Goal: Transaction & Acquisition: Obtain resource

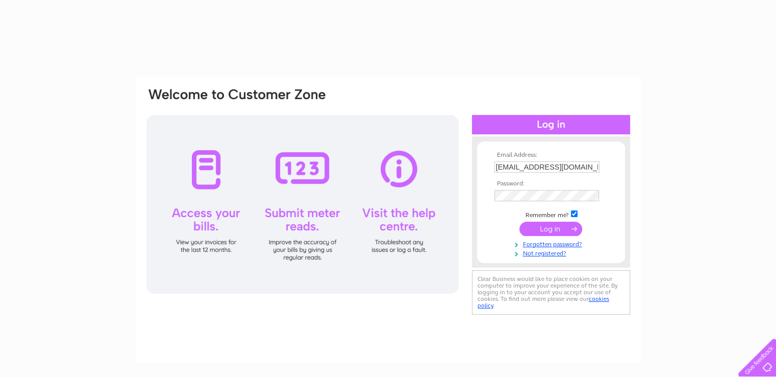
click at [552, 228] on input "submit" at bounding box center [551, 228] width 63 height 14
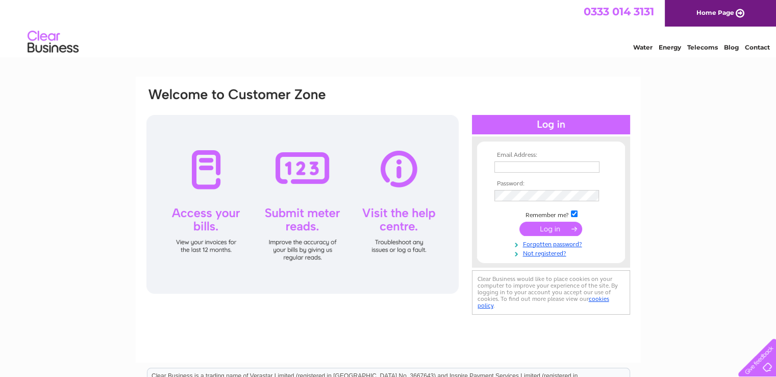
type input "[EMAIL_ADDRESS][DOMAIN_NAME]"
click at [556, 229] on input "submit" at bounding box center [551, 228] width 63 height 14
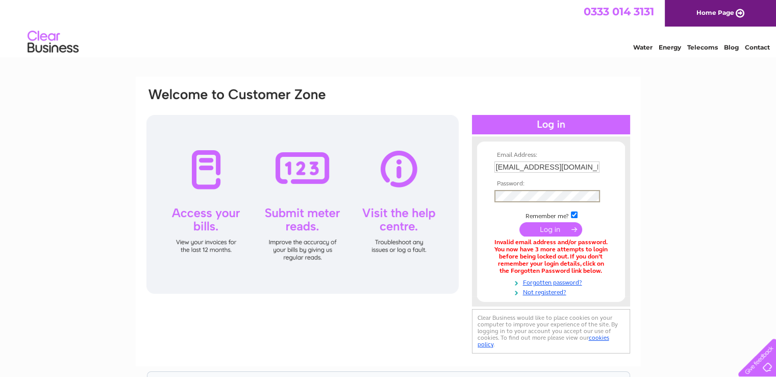
click at [482, 201] on form "Email Address: simonmccay@btconnect.com Password:" at bounding box center [551, 224] width 148 height 144
click at [548, 227] on input "submit" at bounding box center [551, 228] width 63 height 14
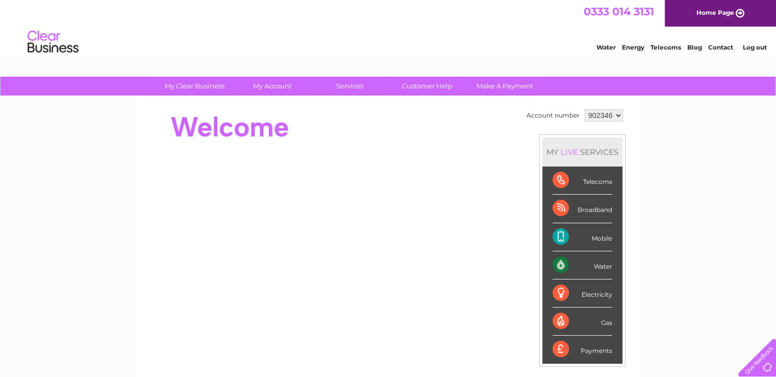
click at [648, 236] on div "My Clear Business Login Details My Details My Preferences Link Account My Accou…" at bounding box center [388, 364] width 776 height 574
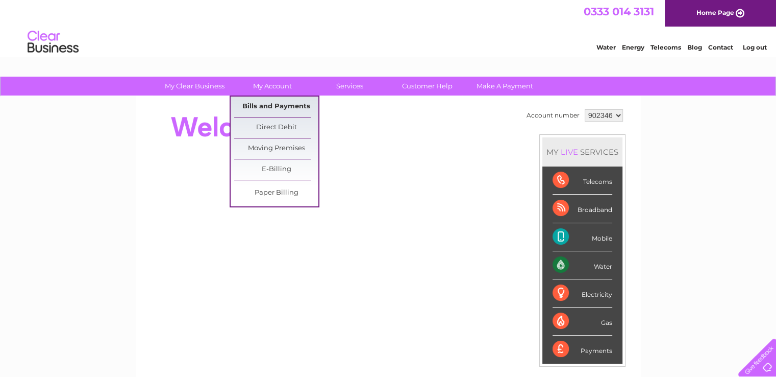
click at [264, 107] on link "Bills and Payments" at bounding box center [276, 106] width 84 height 20
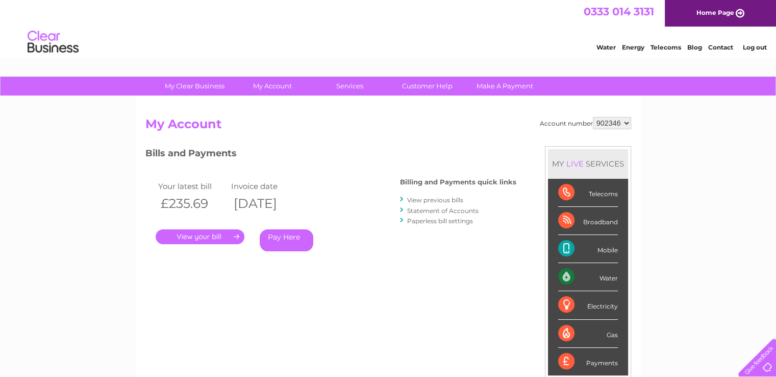
click at [205, 237] on link "." at bounding box center [200, 236] width 89 height 15
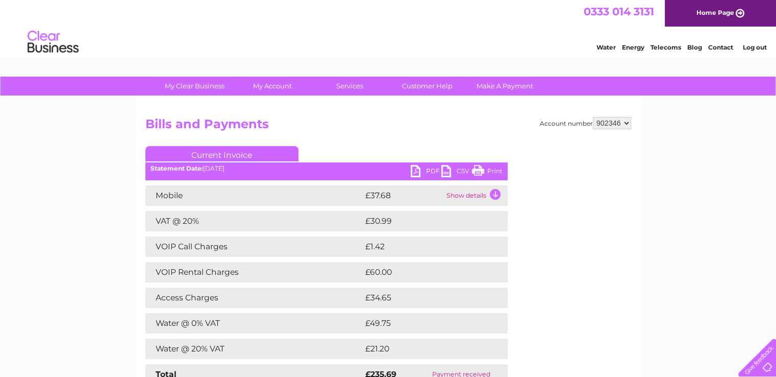
drag, startPoint x: 478, startPoint y: 169, endPoint x: 587, endPoint y: 325, distance: 190.1
click at [478, 169] on link "Print" at bounding box center [487, 172] width 31 height 15
click at [428, 170] on link "PDF" at bounding box center [426, 172] width 31 height 15
click at [431, 168] on link "PDF" at bounding box center [426, 172] width 31 height 15
click at [433, 170] on link "PDF" at bounding box center [426, 172] width 31 height 15
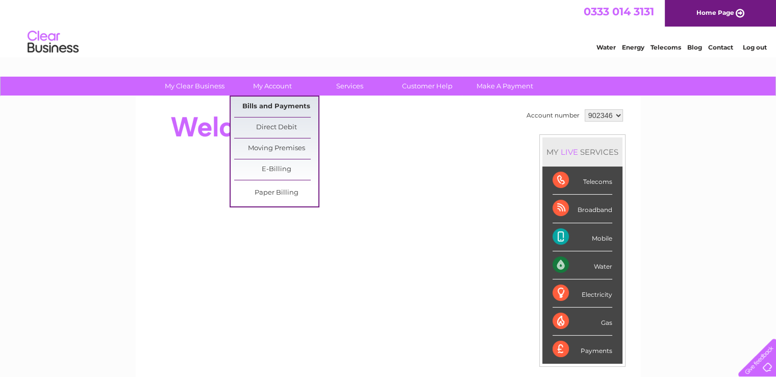
click at [264, 105] on link "Bills and Payments" at bounding box center [276, 106] width 84 height 20
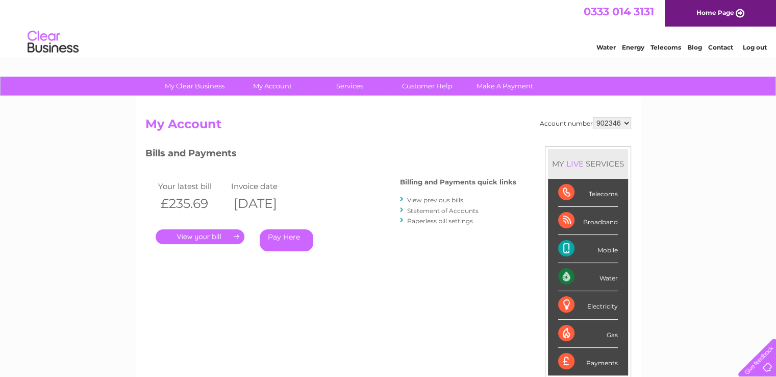
click at [194, 235] on link "." at bounding box center [200, 236] width 89 height 15
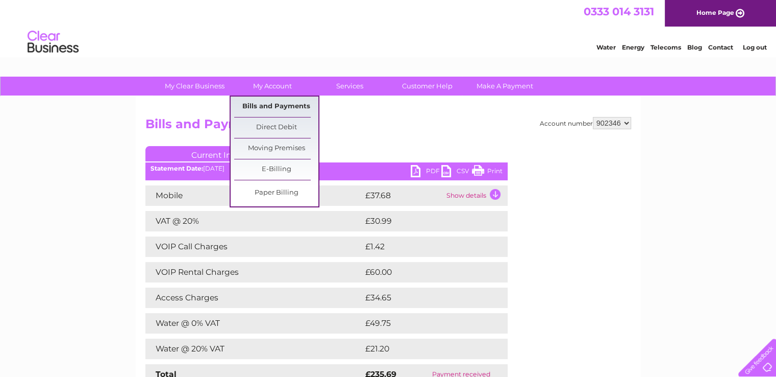
click at [271, 108] on link "Bills and Payments" at bounding box center [276, 106] width 84 height 20
click at [272, 107] on link "Bills and Payments" at bounding box center [276, 106] width 84 height 20
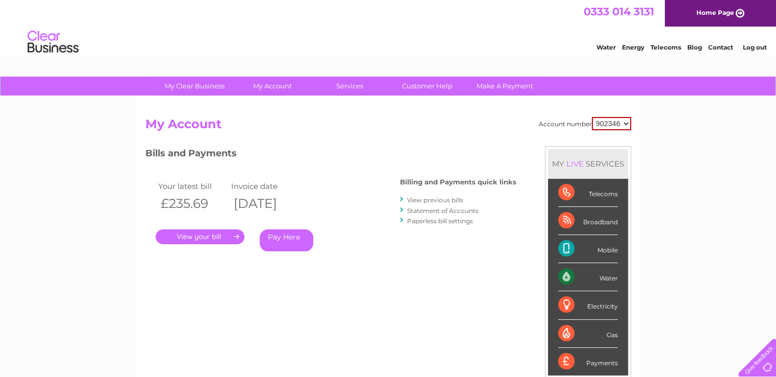
click at [449, 197] on link "View previous bills" at bounding box center [435, 200] width 56 height 8
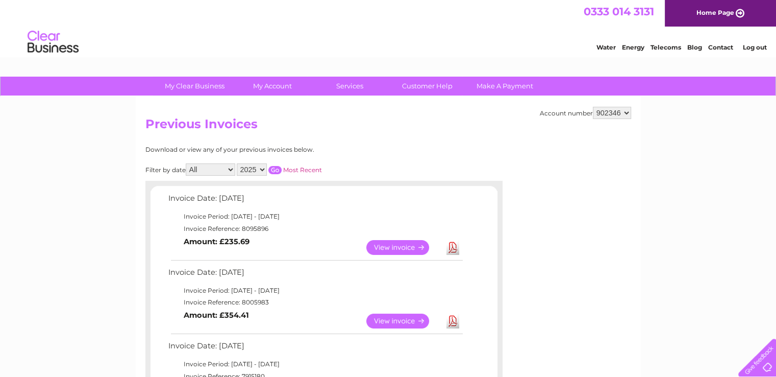
click at [391, 318] on link "View" at bounding box center [403, 320] width 75 height 15
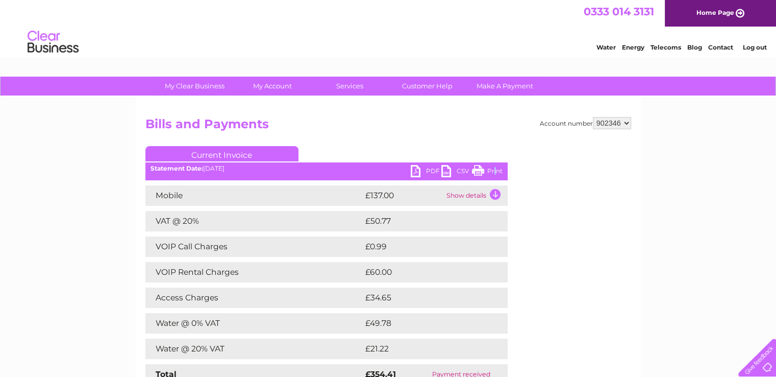
click at [495, 167] on link "Print" at bounding box center [487, 172] width 31 height 15
click at [423, 166] on link "PDF" at bounding box center [426, 172] width 31 height 15
